Goal: Transaction & Acquisition: Purchase product/service

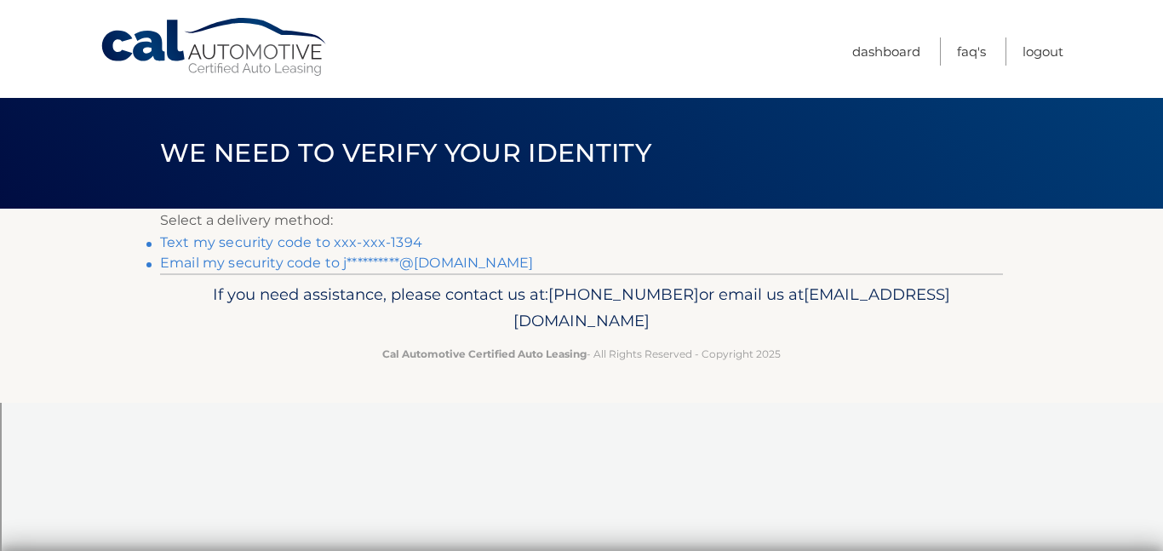
click at [319, 240] on link "Text my security code to xxx-xxx-1394" at bounding box center [291, 242] width 262 height 16
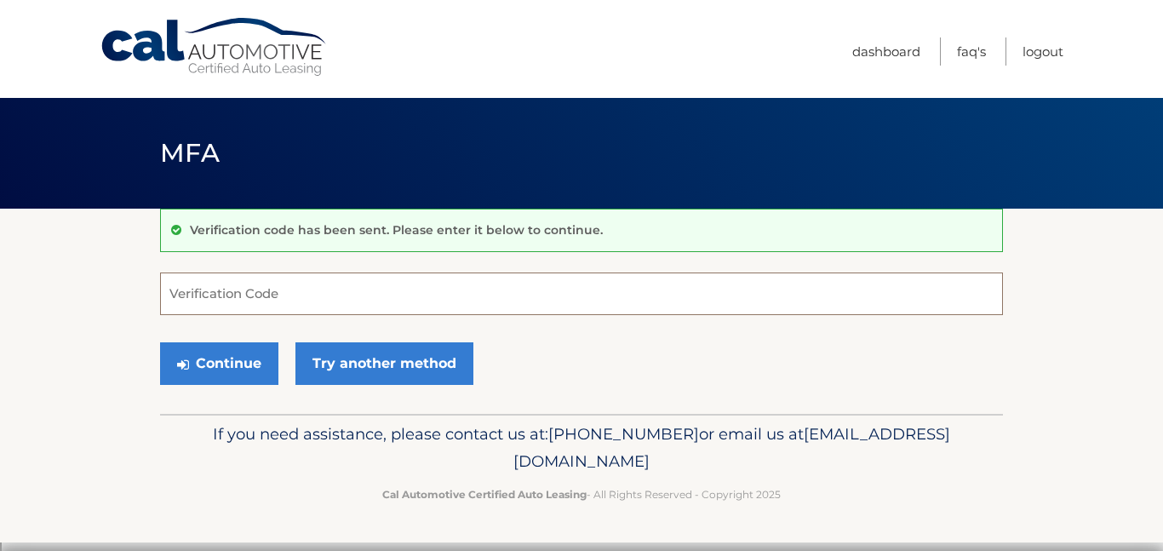
click at [221, 295] on input "Verification Code" at bounding box center [581, 293] width 843 height 43
click at [185, 299] on input "22780" at bounding box center [581, 293] width 843 height 43
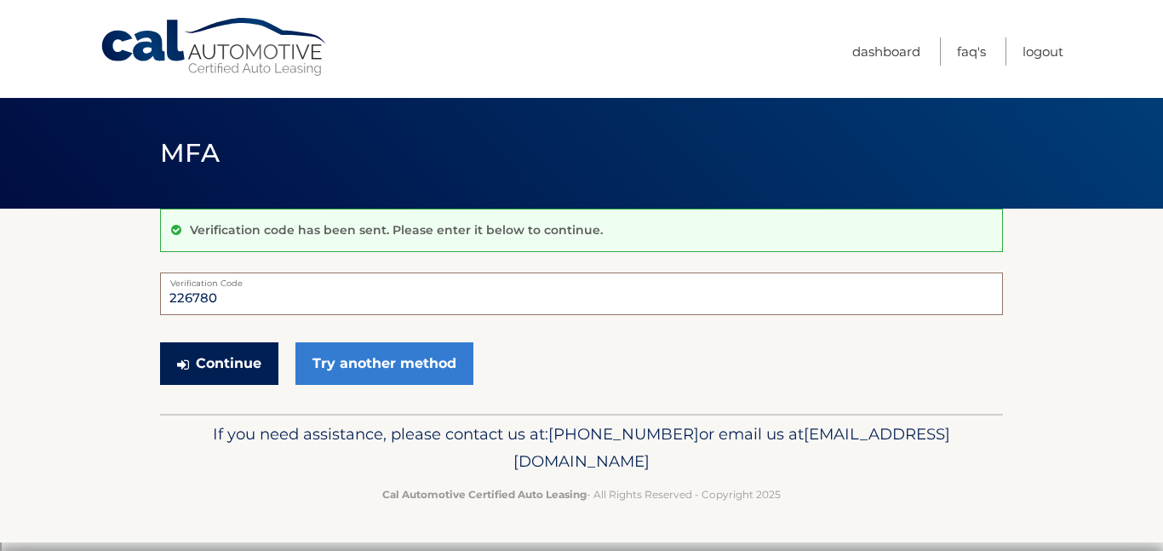
type input "226780"
click at [206, 364] on button "Continue" at bounding box center [219, 363] width 118 height 43
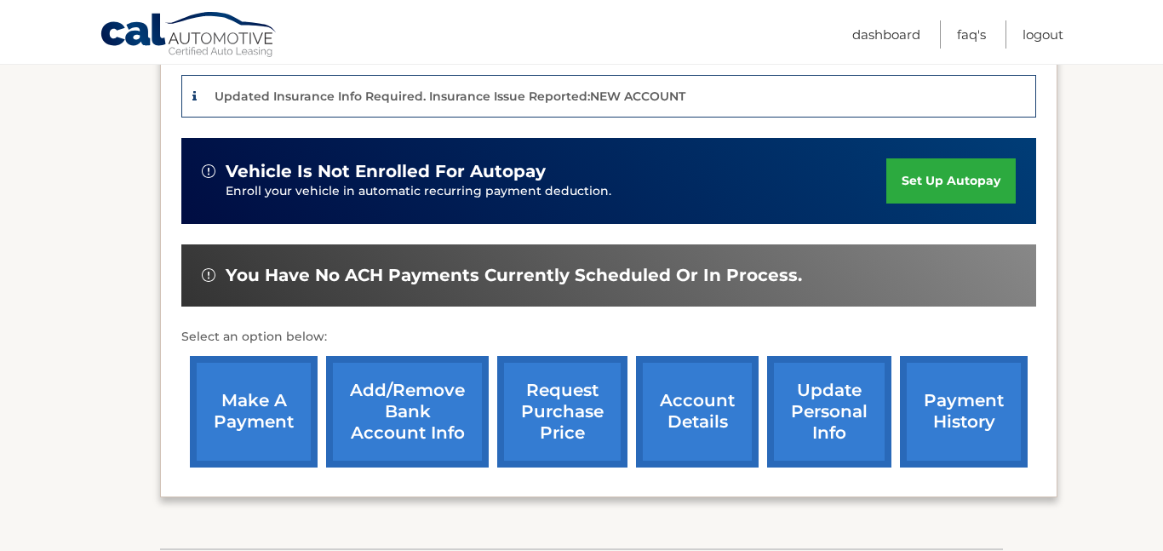
scroll to position [419, 0]
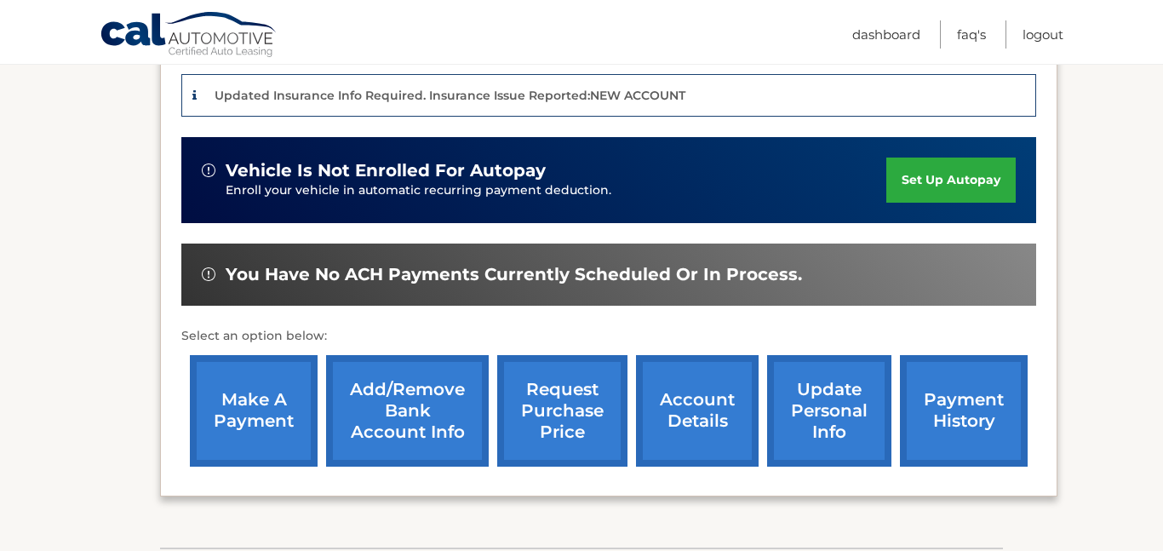
click at [289, 441] on link "make a payment" at bounding box center [254, 411] width 128 height 112
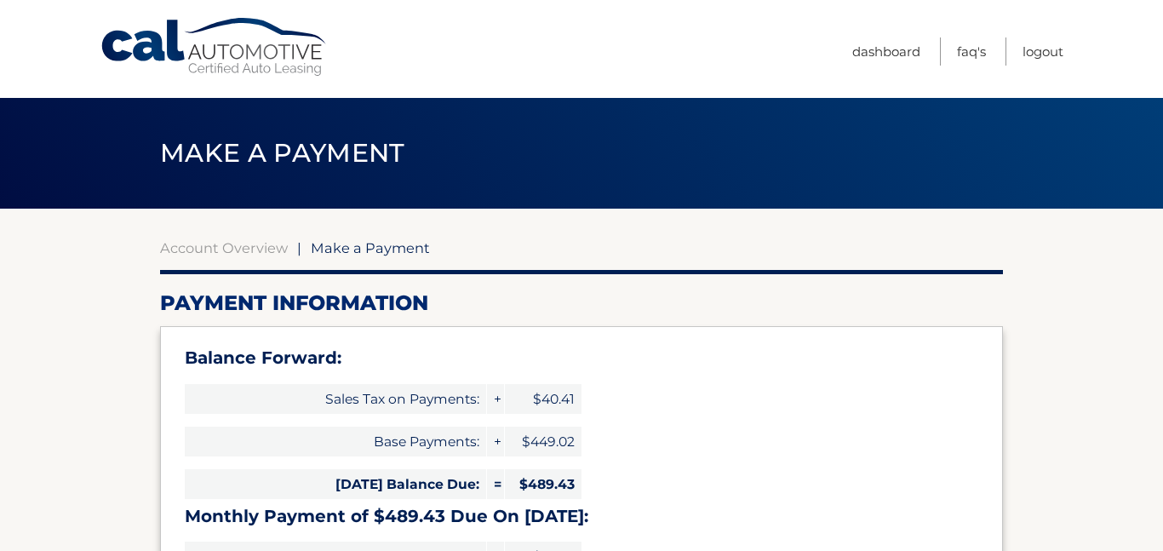
select select "YmZlNWQwMTYtZjU3Yy00YjhhLWEyYjMtOGNkNzM4OTAxY2I1"
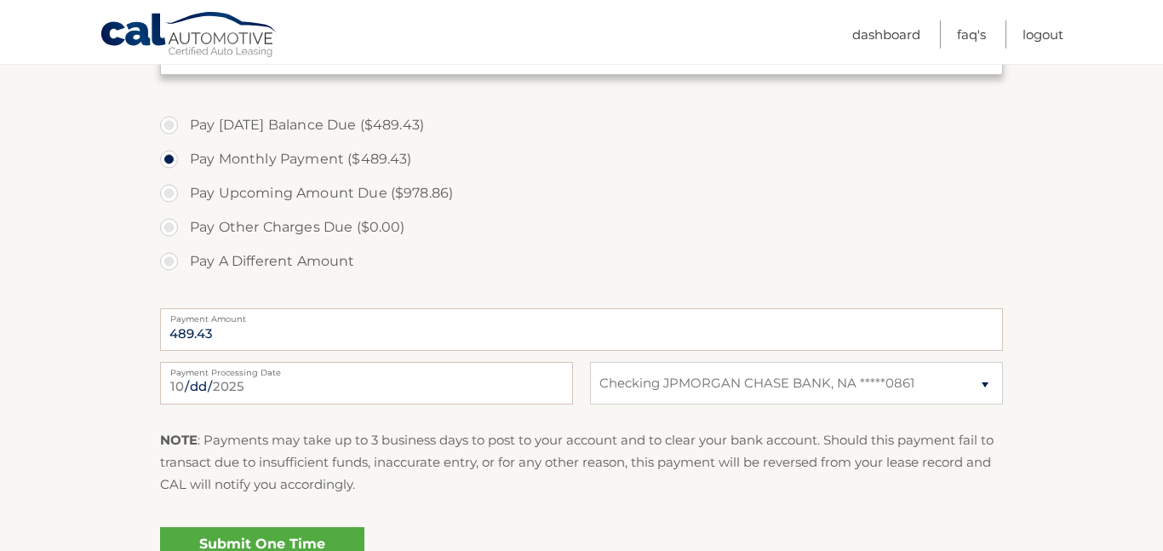
scroll to position [593, 0]
click at [992, 384] on select "Select Bank Account Checking JPMORGAN CHASE BANK, NA *****0861" at bounding box center [796, 386] width 413 height 43
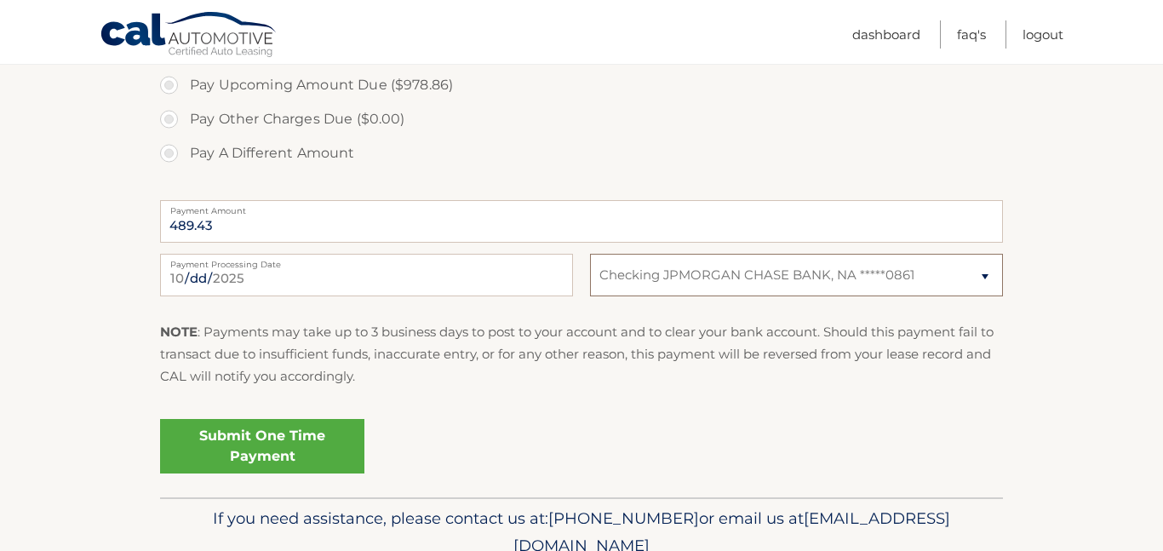
scroll to position [781, 0]
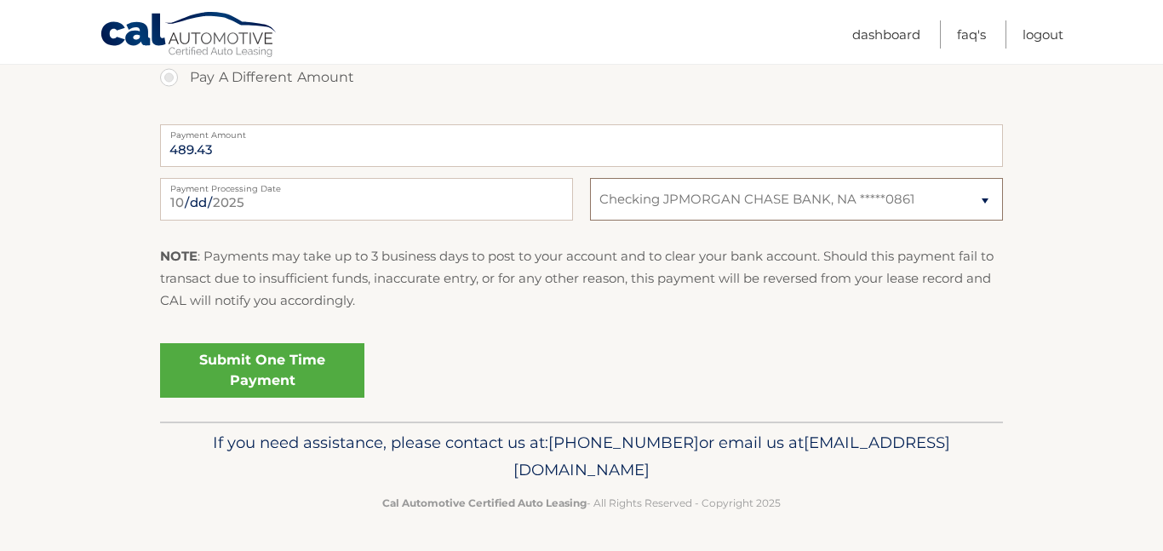
click at [988, 204] on select "Select Bank Account Checking JPMORGAN CHASE BANK, NA *****0861" at bounding box center [796, 199] width 413 height 43
click at [924, 193] on select "Select Bank Account Checking JPMORGAN CHASE BANK, NA *****0861" at bounding box center [796, 199] width 413 height 43
click at [306, 356] on link "Submit One Time Payment" at bounding box center [262, 370] width 204 height 54
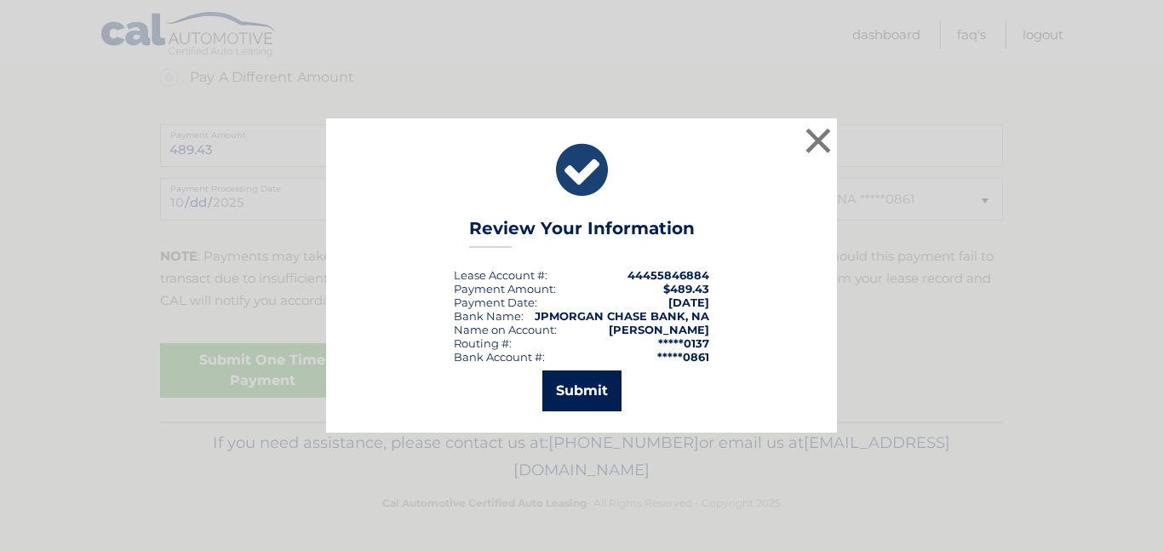
click at [609, 393] on button "Submit" at bounding box center [581, 390] width 79 height 41
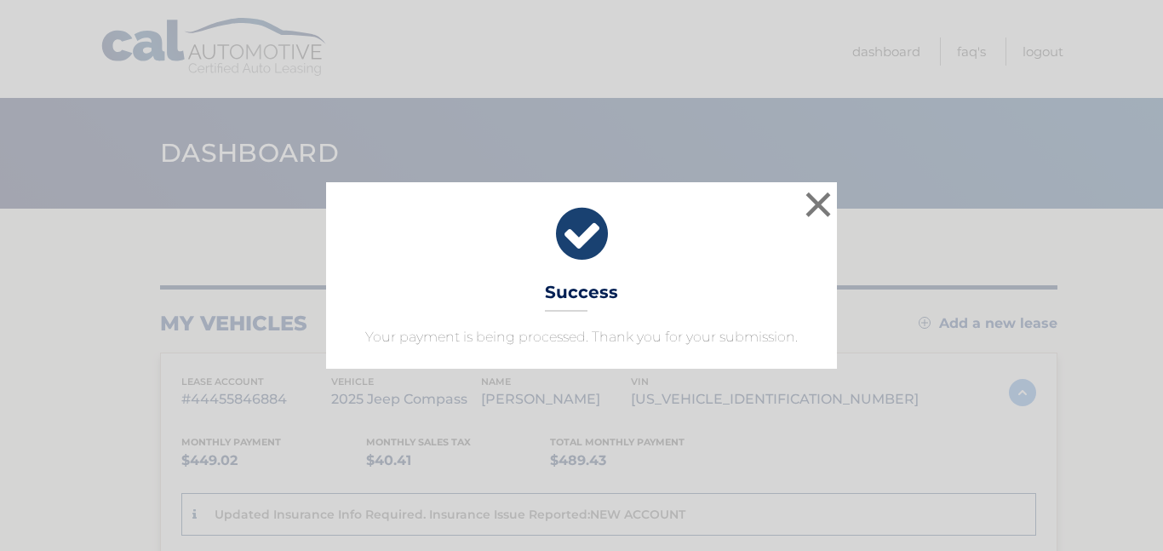
click at [1031, 283] on div "× Success Your payment is being processed. Thank you for your submission." at bounding box center [581, 275] width 1149 height 186
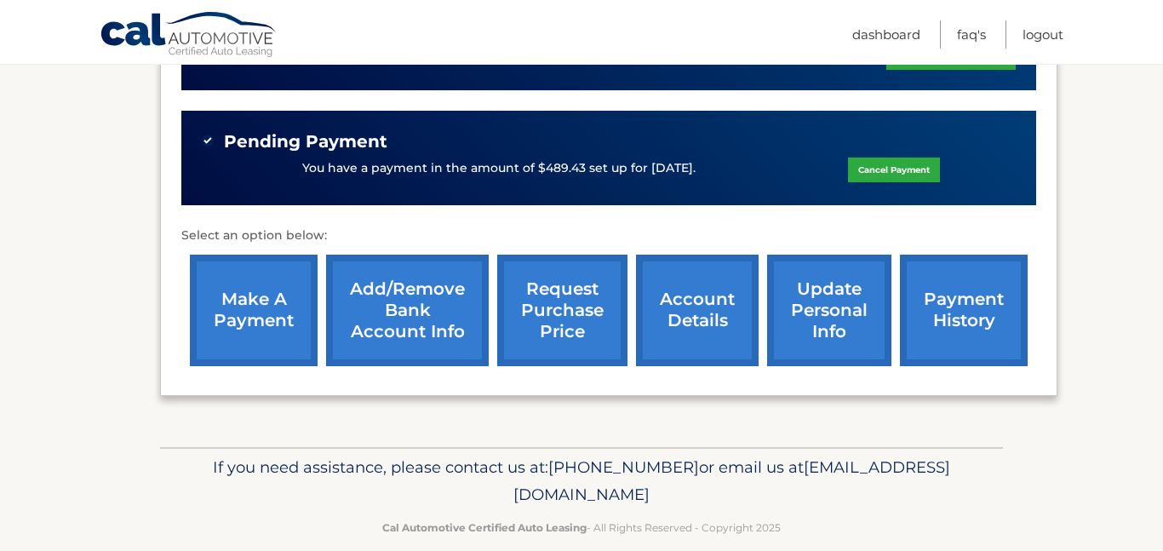
scroll to position [577, 0]
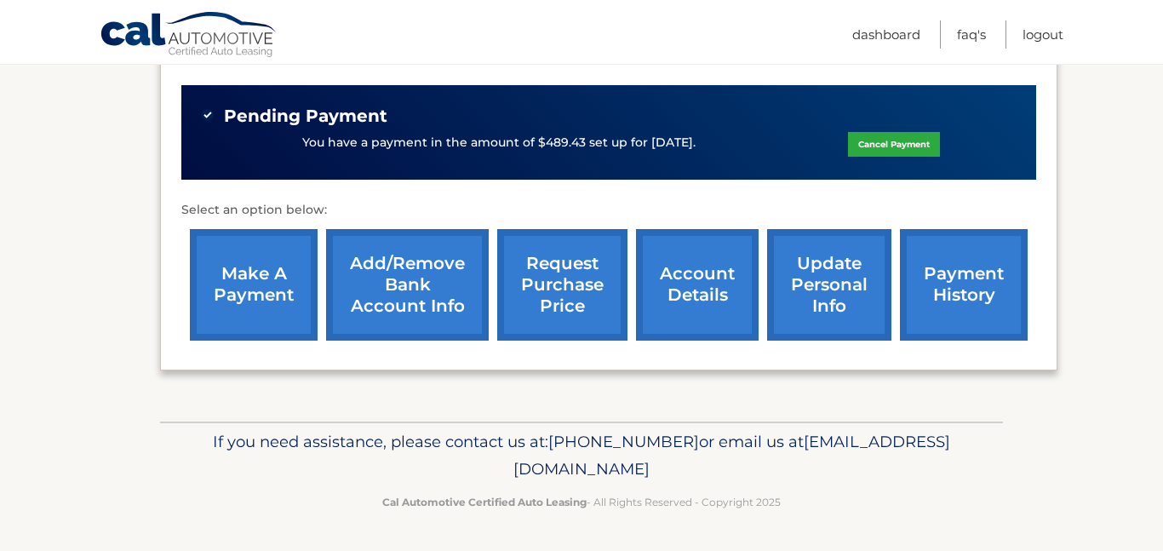
click at [710, 292] on link "account details" at bounding box center [697, 285] width 123 height 112
click at [698, 289] on link "account details" at bounding box center [697, 285] width 123 height 112
click at [691, 256] on link "account details" at bounding box center [697, 285] width 123 height 112
click at [677, 273] on link "account details" at bounding box center [697, 285] width 123 height 112
click at [683, 286] on link "account details" at bounding box center [697, 285] width 123 height 112
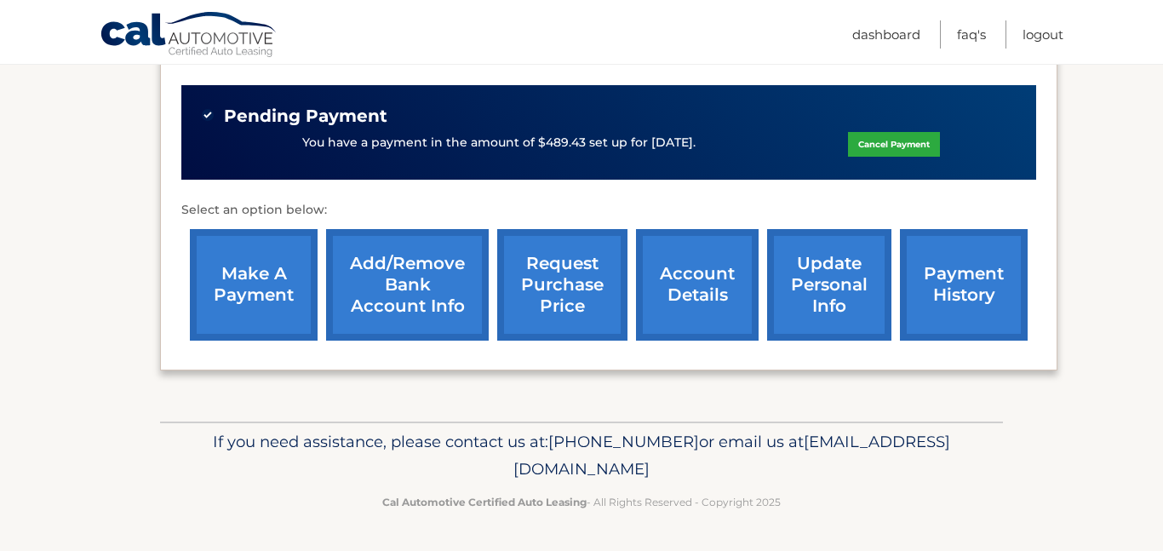
click at [701, 291] on link "account details" at bounding box center [697, 285] width 123 height 112
click at [706, 301] on link "account details" at bounding box center [697, 285] width 123 height 112
click at [714, 305] on link "account details" at bounding box center [697, 285] width 123 height 112
click at [725, 314] on link "account details" at bounding box center [697, 285] width 123 height 112
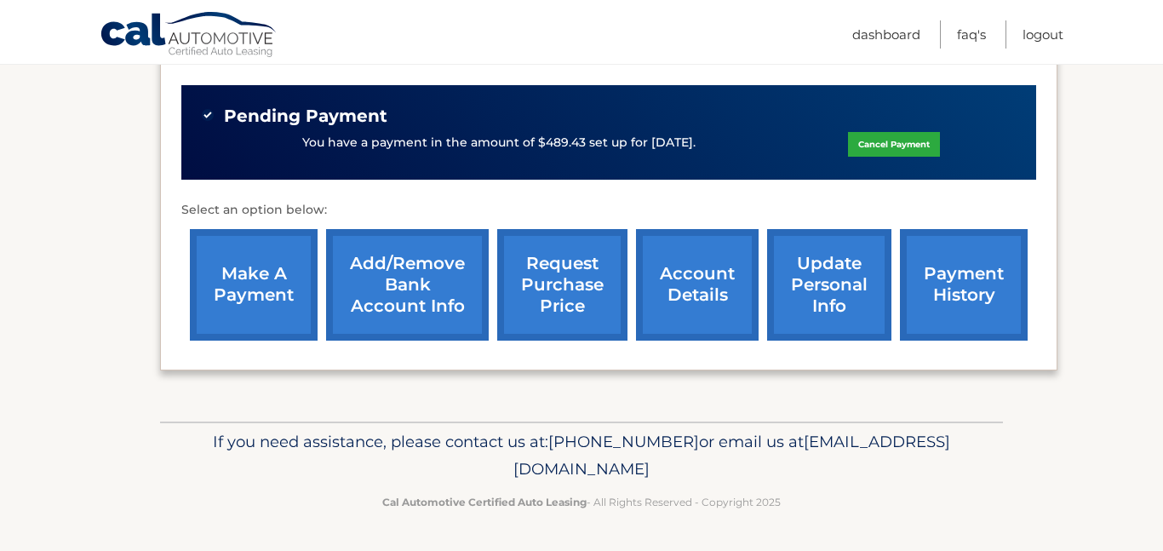
click at [725, 314] on link "account details" at bounding box center [697, 285] width 123 height 112
click at [708, 295] on link "account details" at bounding box center [697, 285] width 123 height 112
